Goal: Information Seeking & Learning: Find specific page/section

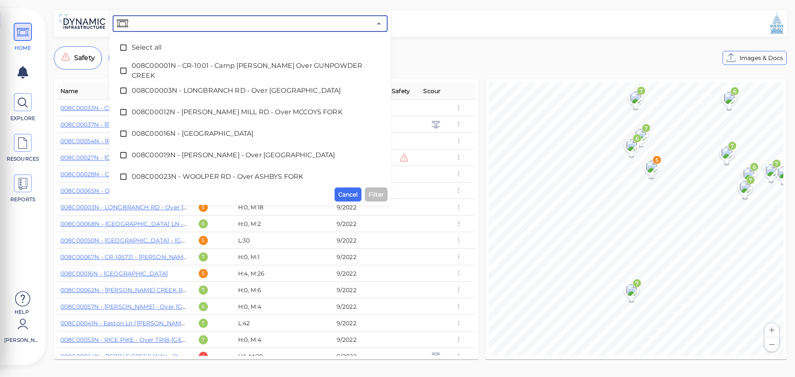
click at [179, 24] on input "text" at bounding box center [250, 24] width 241 height 12
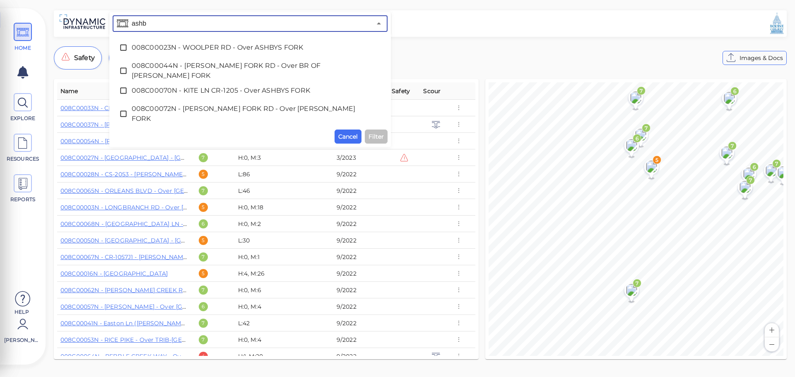
type input "ashby"
click at [124, 67] on icon at bounding box center [123, 71] width 8 height 8
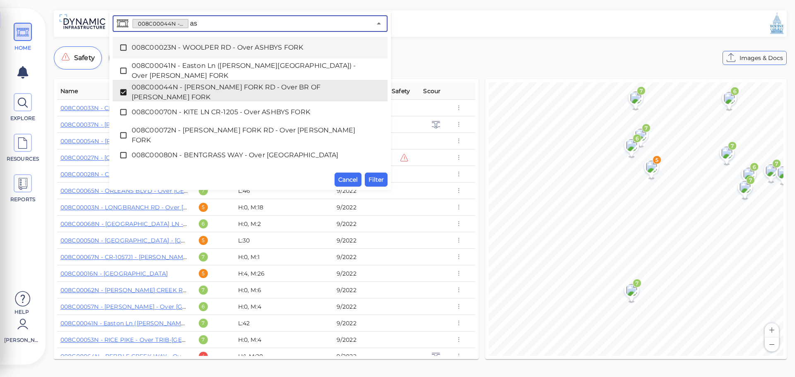
type input "ash"
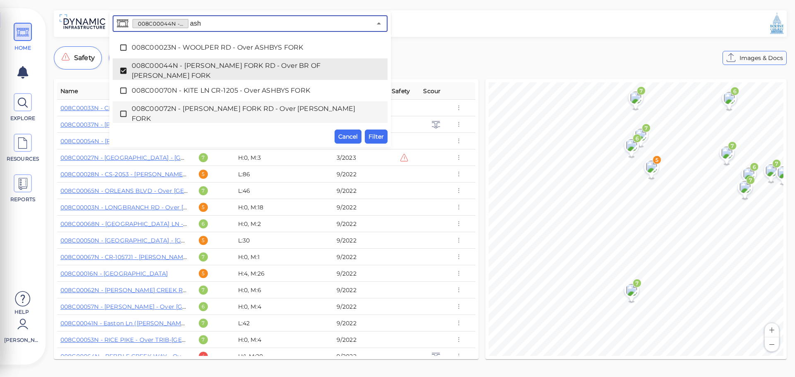
click at [123, 111] on icon at bounding box center [123, 114] width 8 height 8
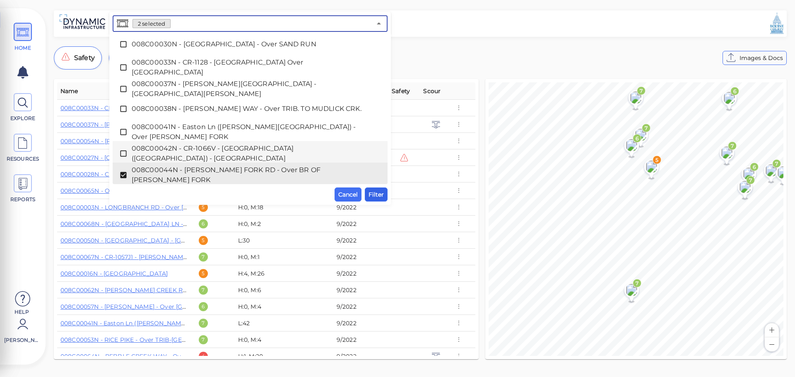
click at [374, 194] on span "Filter" at bounding box center [376, 195] width 15 height 10
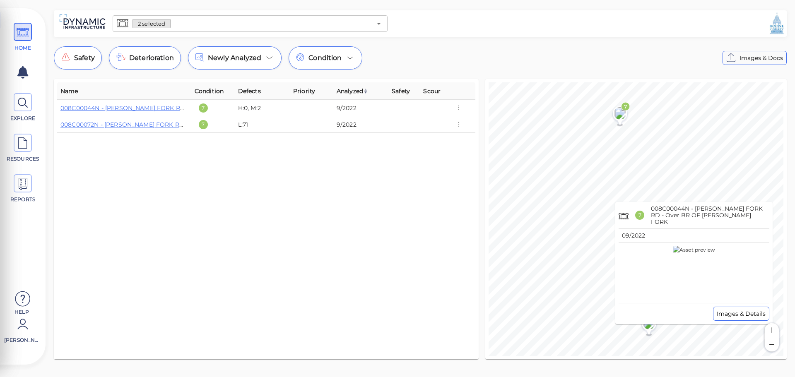
click at [652, 319] on div "Images & Details" at bounding box center [694, 314] width 151 height 14
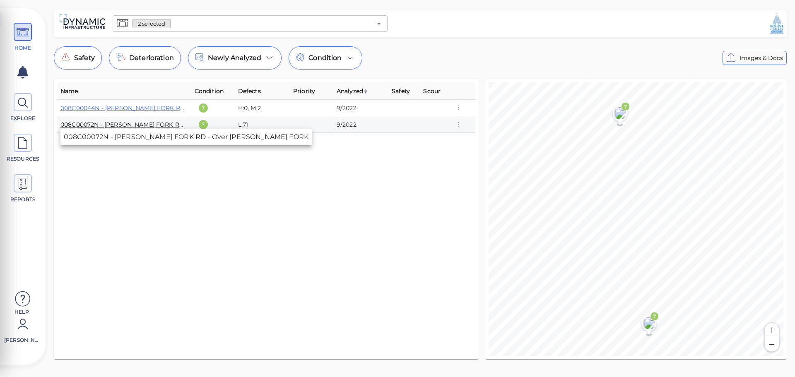
click at [142, 124] on link "008C00072N - ASHBY FORK RD - Over ASHBY FORK" at bounding box center [167, 124] width 215 height 7
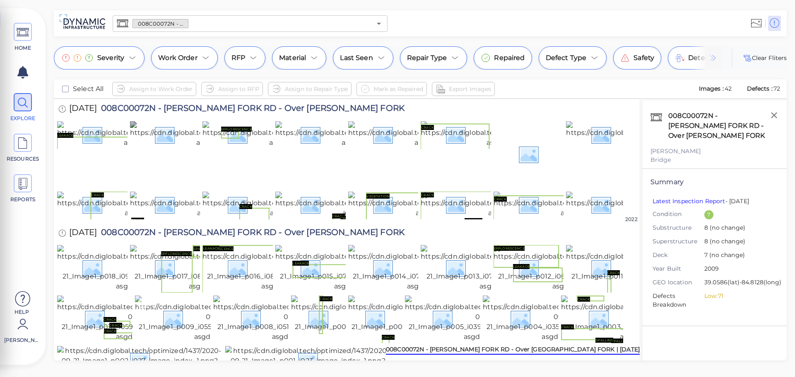
scroll to position [255, 0]
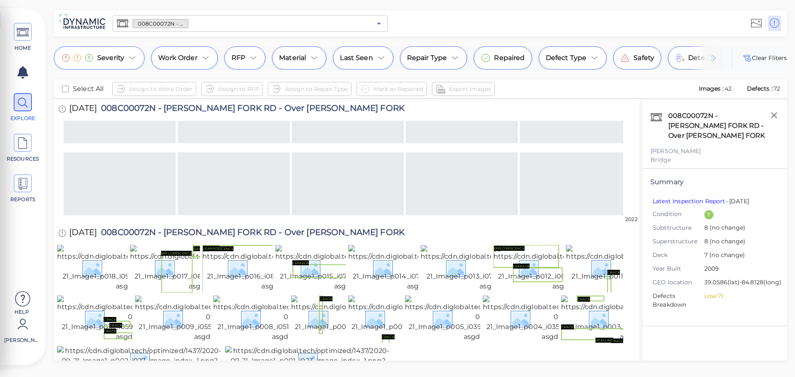
click at [378, 26] on icon "Open" at bounding box center [379, 24] width 10 height 10
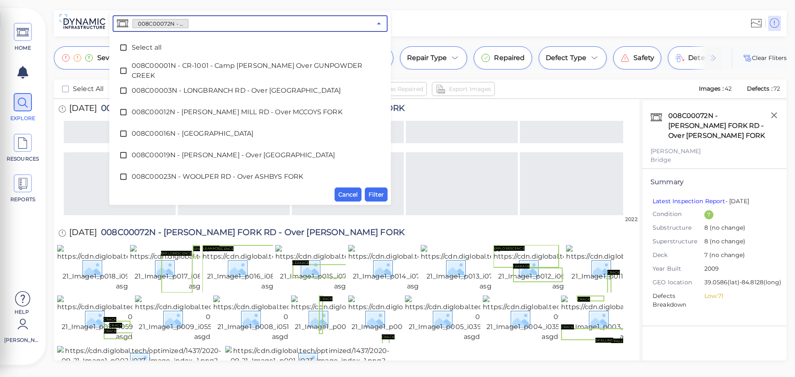
scroll to position [736, 0]
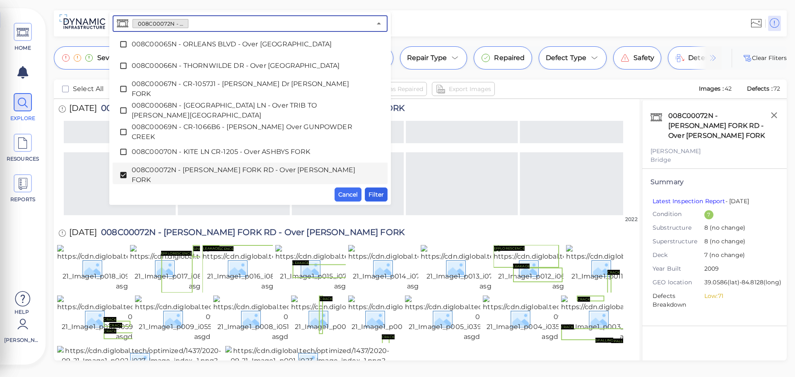
click at [374, 199] on span "Filter" at bounding box center [376, 195] width 15 height 10
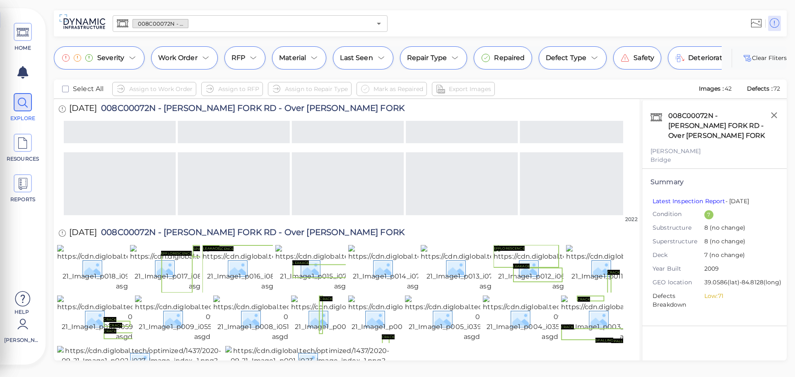
scroll to position [250, 0]
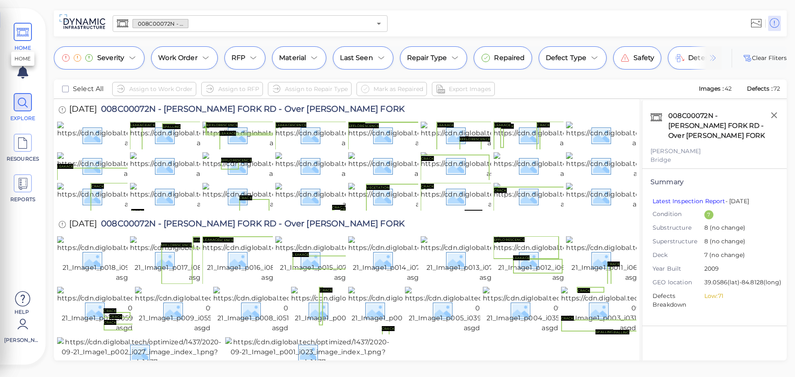
click at [19, 38] on icon at bounding box center [23, 32] width 12 height 19
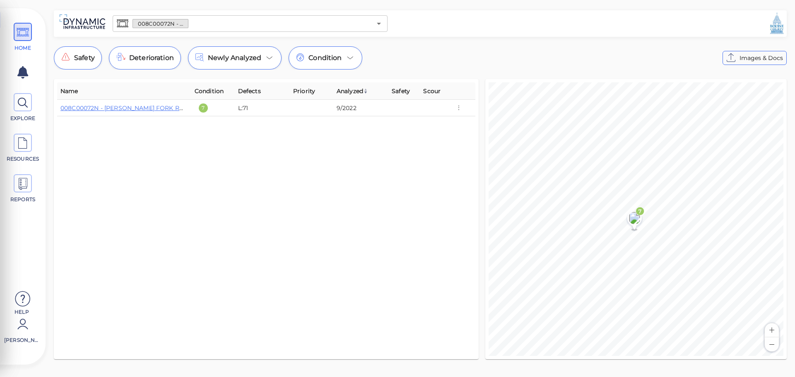
click at [270, 21] on input "text" at bounding box center [279, 24] width 183 height 12
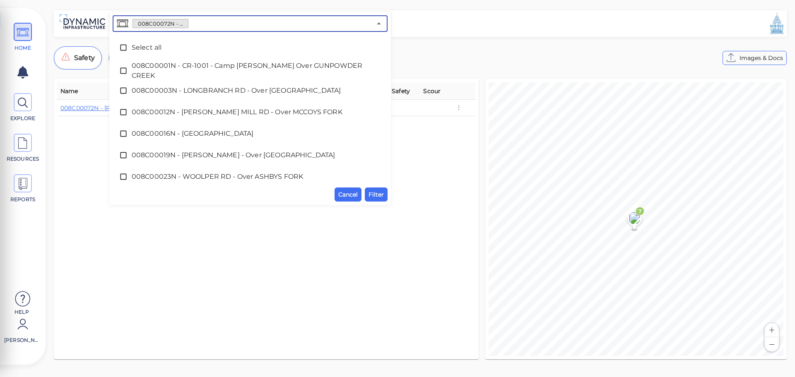
scroll to position [736, 0]
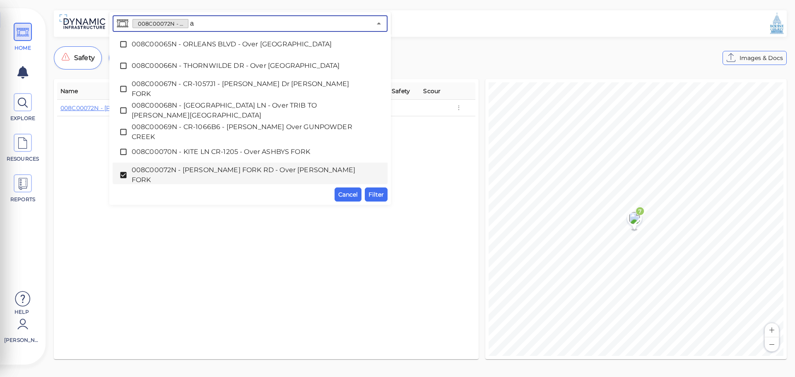
type input "as"
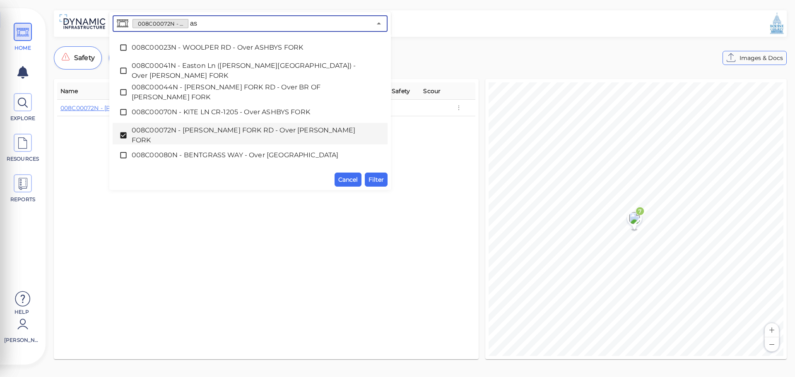
scroll to position [0, 0]
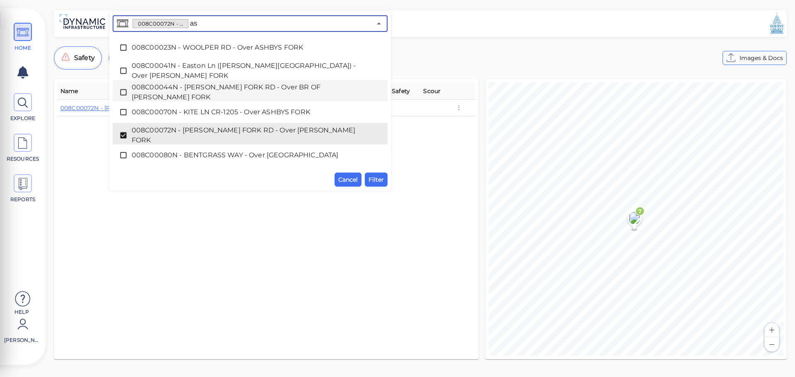
click at [120, 88] on icon at bounding box center [123, 92] width 8 height 8
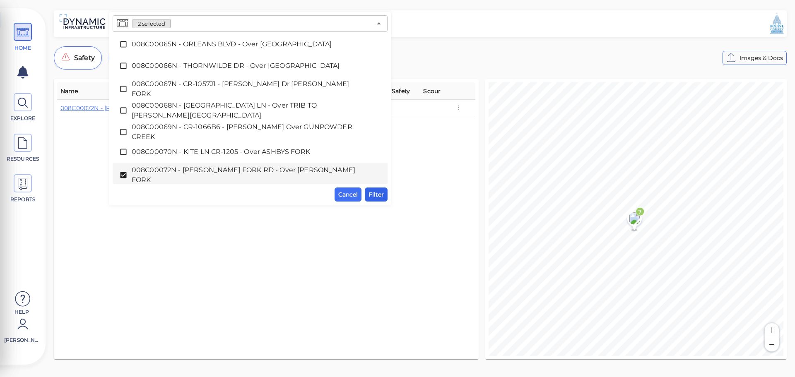
click at [380, 191] on span "Filter" at bounding box center [376, 195] width 15 height 10
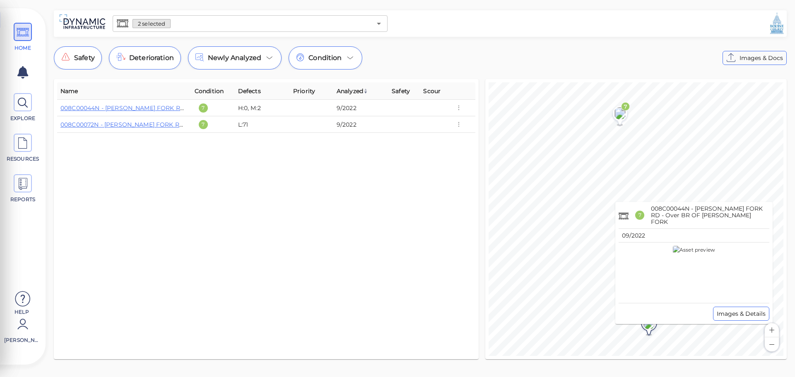
click at [650, 327] on image at bounding box center [649, 323] width 17 height 12
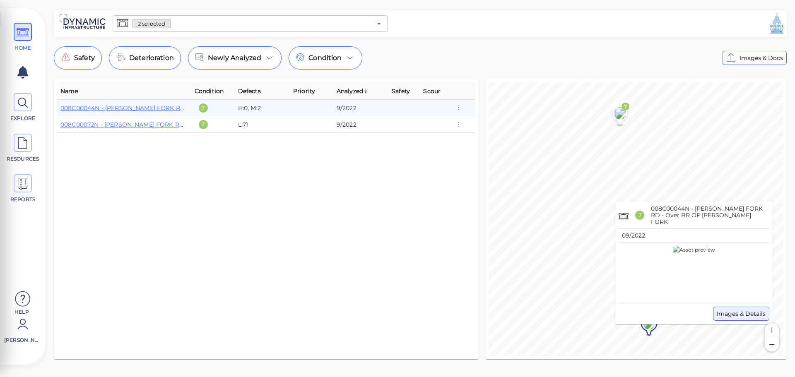
click at [724, 311] on span "Images & Details" at bounding box center [741, 314] width 49 height 10
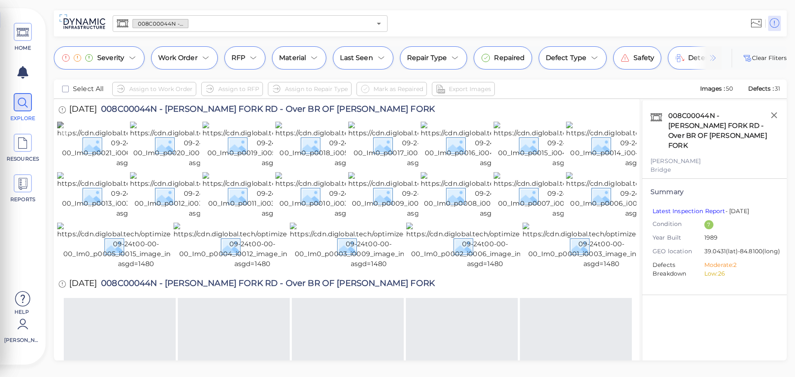
click at [84, 145] on img at bounding box center [134, 145] width 154 height 46
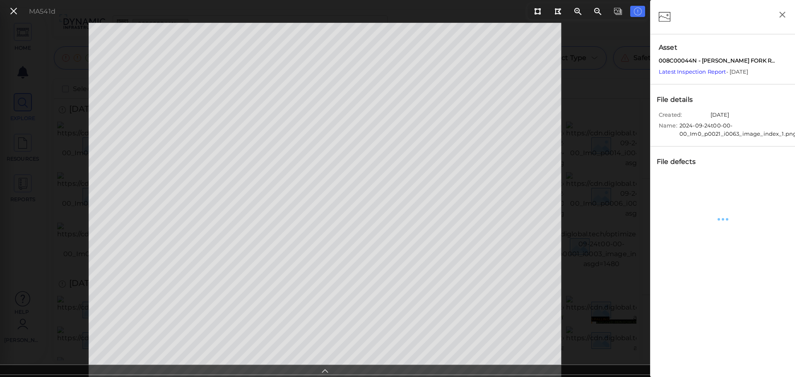
click at [601, 200] on div "MA541d" at bounding box center [325, 200] width 650 height 355
click at [325, 369] on icon at bounding box center [325, 370] width 8 height 10
click at [324, 372] on icon at bounding box center [325, 370] width 8 height 10
click at [323, 370] on icon at bounding box center [325, 370] width 8 height 10
click at [8, 14] on button at bounding box center [14, 11] width 14 height 12
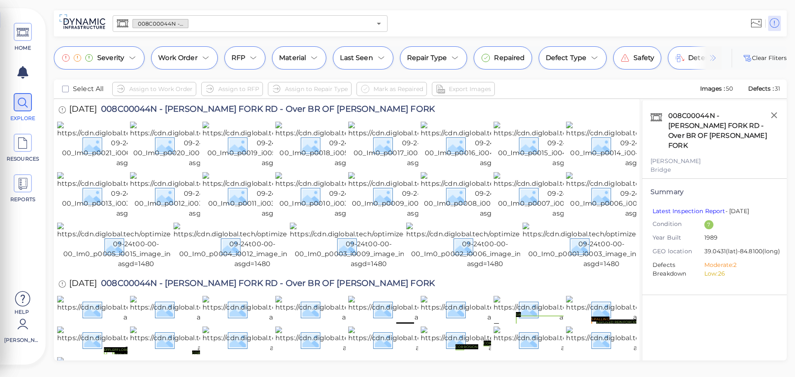
click at [762, 91] on span "Defects :" at bounding box center [761, 88] width 27 height 7
click at [256, 154] on img at bounding box center [280, 145] width 154 height 46
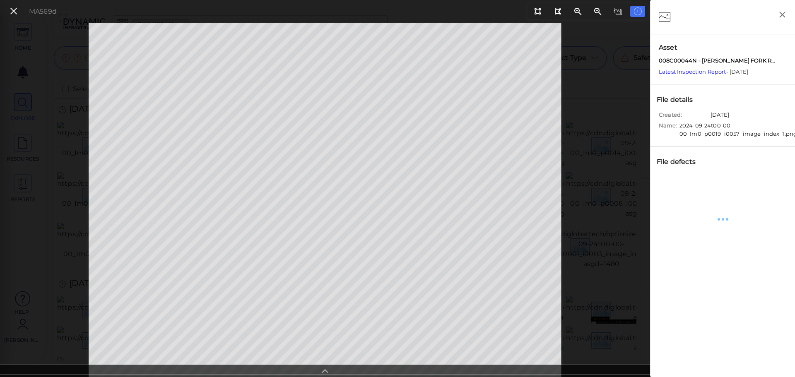
click at [324, 371] on icon at bounding box center [325, 370] width 8 height 10
click at [637, 12] on icon at bounding box center [638, 12] width 8 height 10
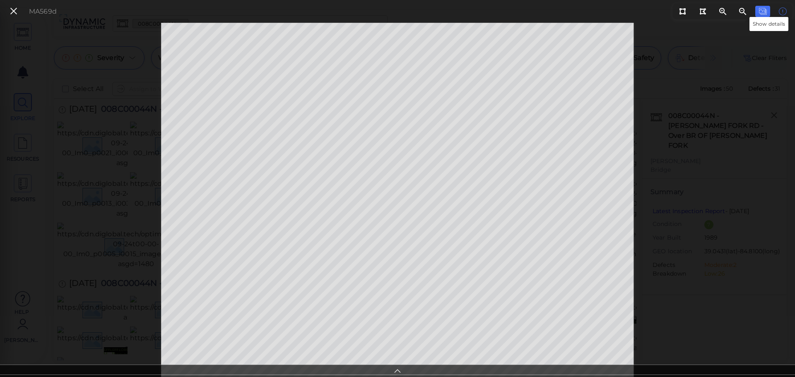
click at [782, 10] on icon at bounding box center [783, 12] width 8 height 10
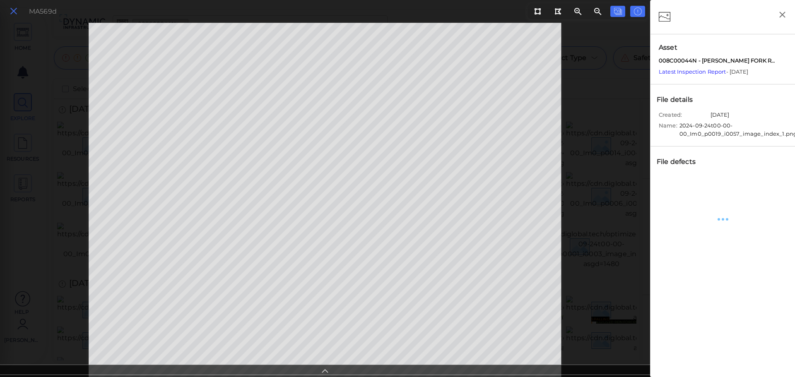
click at [14, 12] on icon at bounding box center [13, 11] width 9 height 11
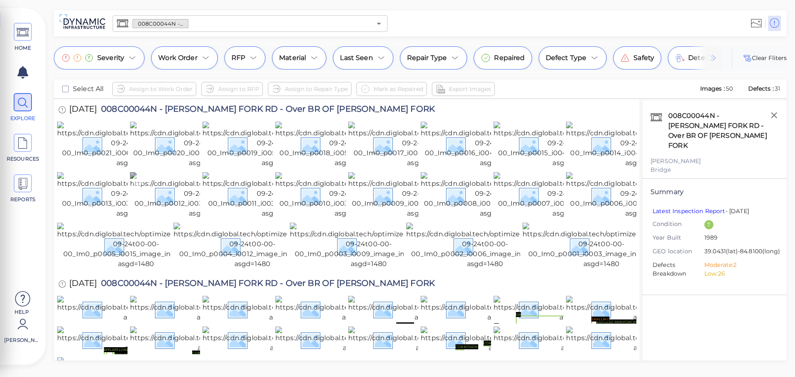
click at [164, 219] on img at bounding box center [207, 195] width 154 height 46
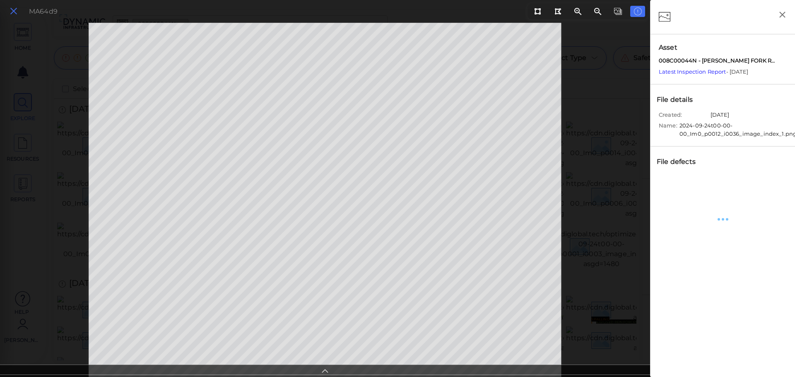
click at [12, 11] on icon at bounding box center [13, 11] width 9 height 11
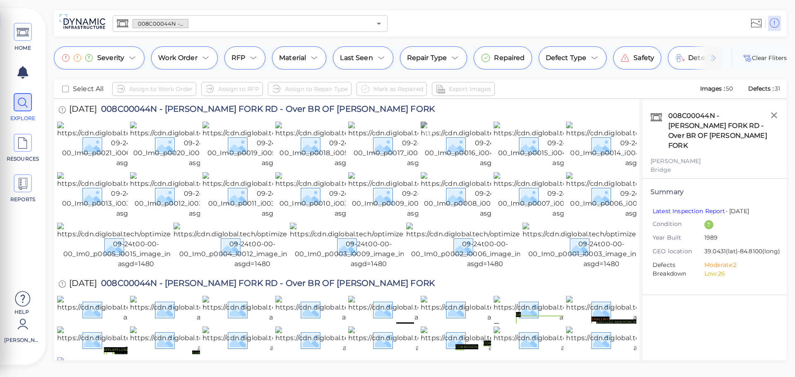
click at [459, 167] on img at bounding box center [498, 145] width 154 height 46
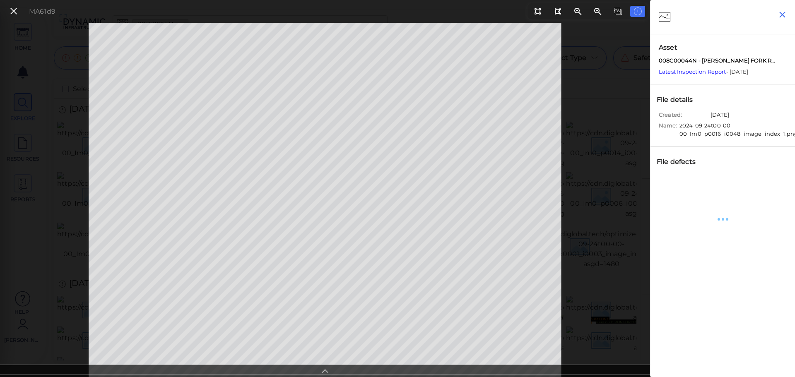
click at [787, 17] on icon "button" at bounding box center [782, 15] width 10 height 10
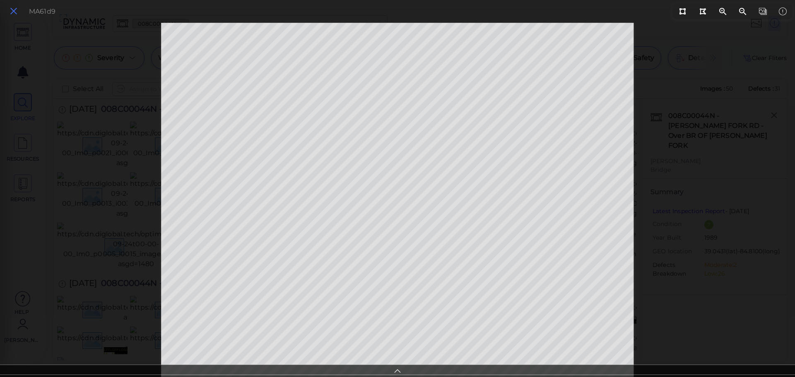
click at [9, 11] on icon at bounding box center [13, 11] width 9 height 11
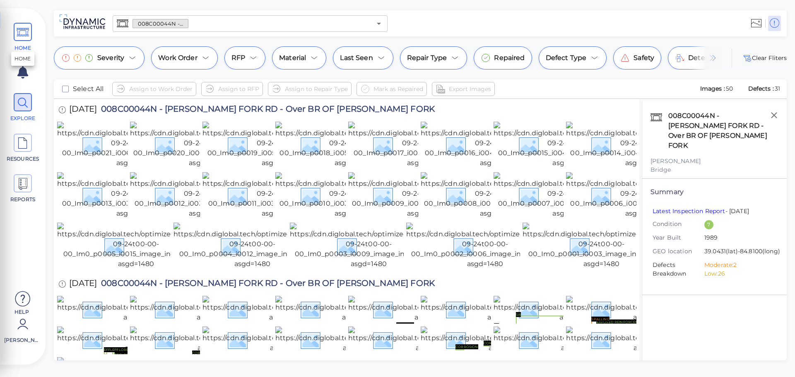
click at [20, 29] on icon at bounding box center [23, 32] width 12 height 19
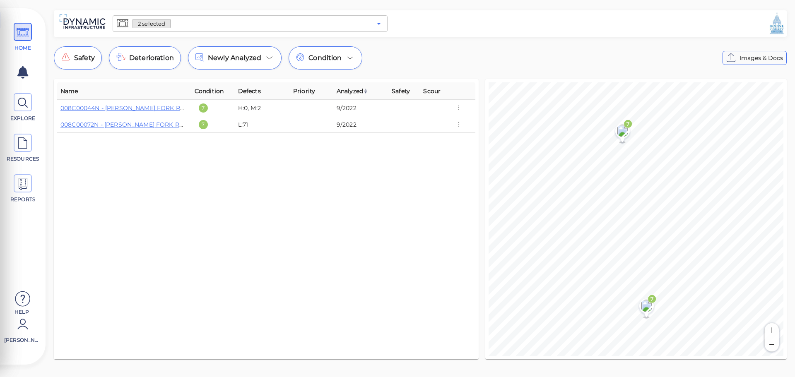
click at [380, 22] on icon "Open" at bounding box center [379, 24] width 10 height 10
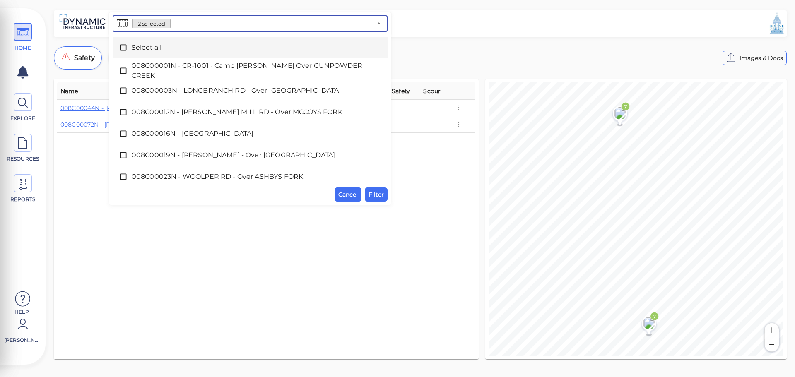
click at [147, 52] on span "Select all" at bounding box center [250, 48] width 237 height 10
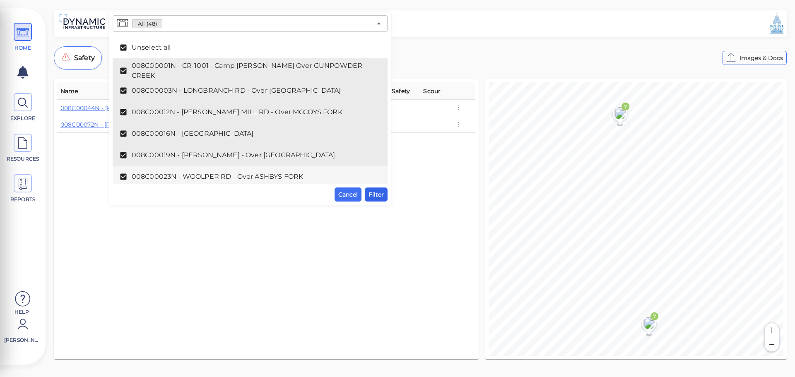
click at [376, 197] on span "Filter" at bounding box center [376, 195] width 15 height 10
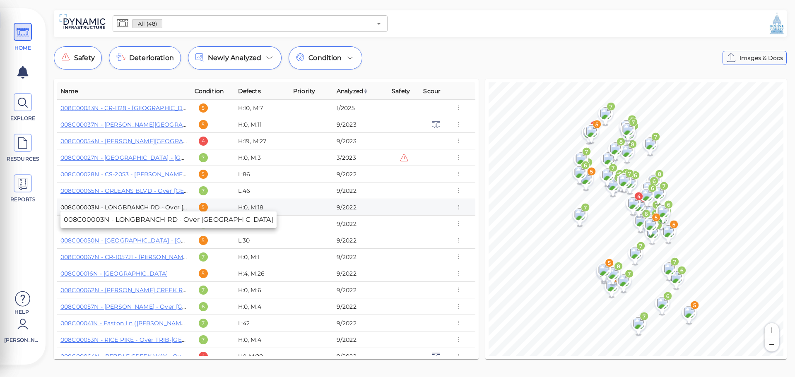
click at [105, 206] on link "008C00003N - LONGBRANCH RD - Over FOWLERS CREEK" at bounding box center [153, 207] width 186 height 7
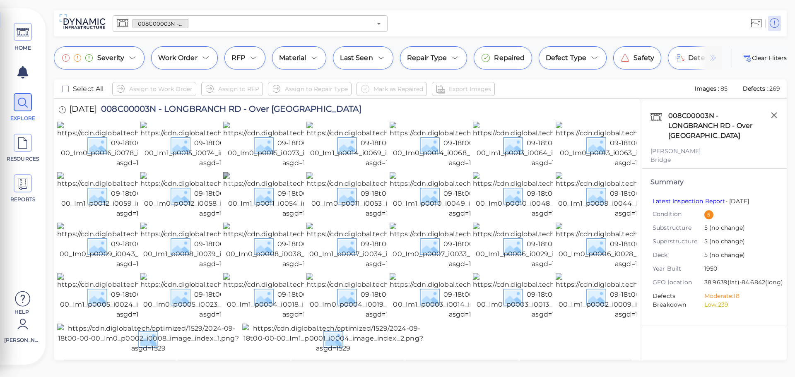
click at [276, 219] on img at bounding box center [299, 195] width 153 height 46
